Goal: Task Accomplishment & Management: Complete application form

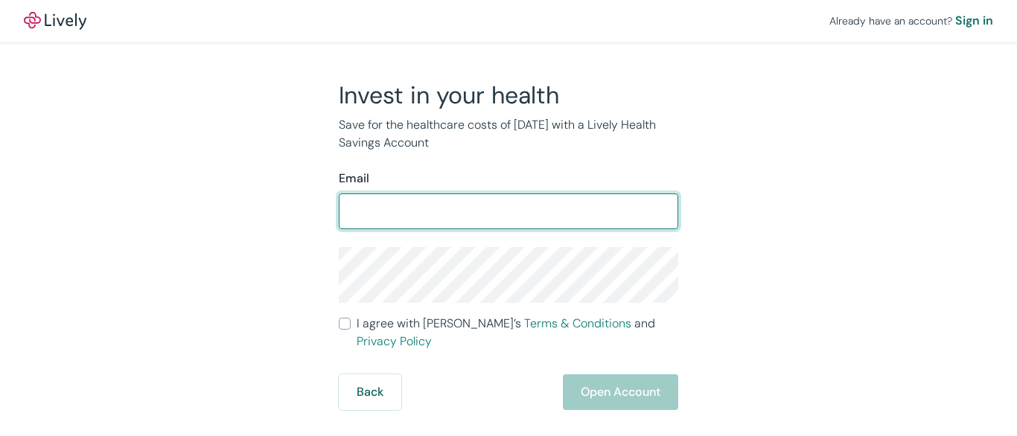
click at [509, 218] on input "Email" at bounding box center [509, 212] width 340 height 30
click at [509, 199] on input "Email" at bounding box center [509, 212] width 340 height 30
click at [509, 22] on div "Already have an account? Sign in" at bounding box center [508, 21] width 1017 height 42
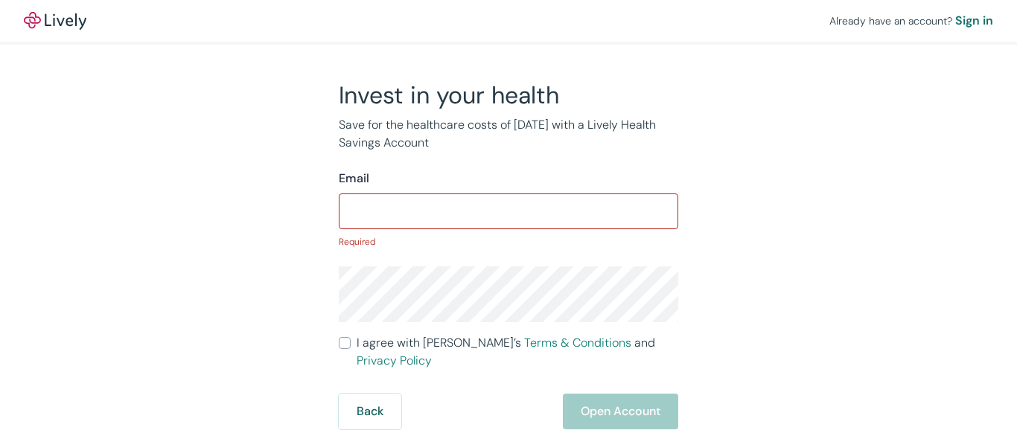
click at [509, 21] on div "Already have an account? Sign in" at bounding box center [508, 21] width 1017 height 42
click at [55, 21] on img at bounding box center [55, 21] width 63 height 18
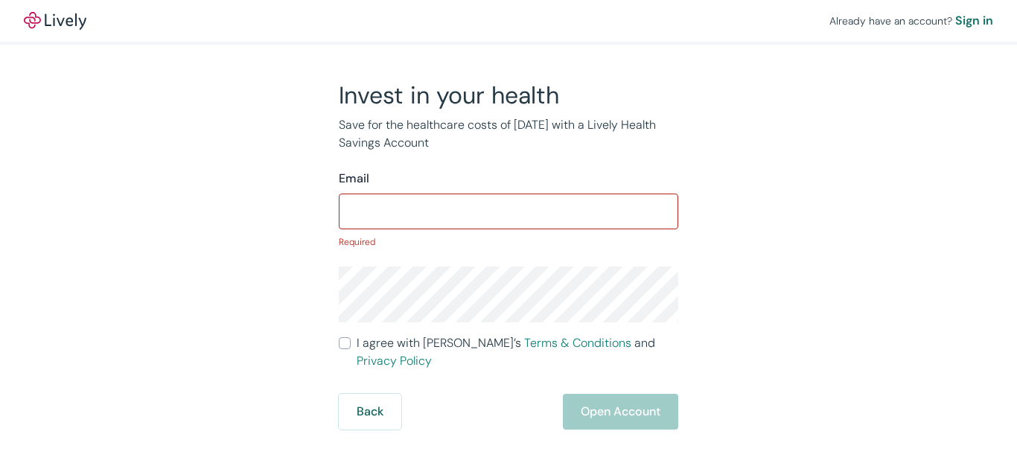
click at [509, 236] on p "Required" at bounding box center [509, 241] width 340 height 13
click at [509, 208] on input "Email" at bounding box center [509, 212] width 340 height 30
click at [509, 22] on div "Already have an account? Sign in" at bounding box center [508, 21] width 1017 height 42
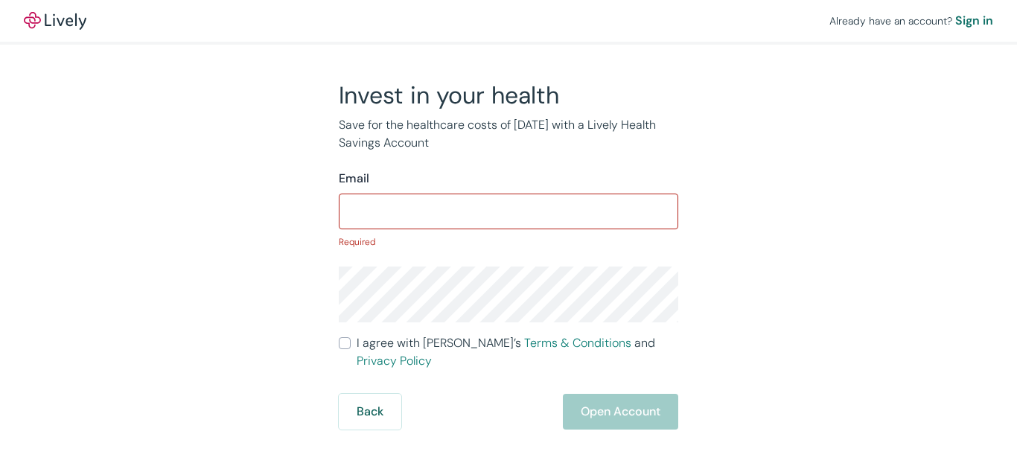
click at [509, 21] on div "Already have an account? Sign in" at bounding box center [508, 21] width 1017 height 42
click at [55, 21] on img at bounding box center [55, 21] width 63 height 18
click at [509, 236] on p "Required" at bounding box center [509, 241] width 340 height 13
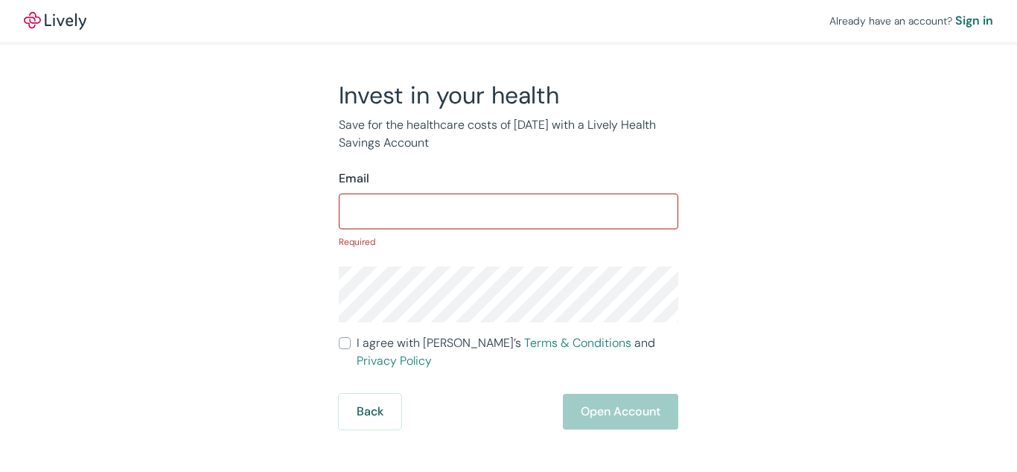
click at [509, 236] on p "Required" at bounding box center [509, 241] width 340 height 13
click at [509, 208] on input "Email" at bounding box center [509, 212] width 340 height 30
click at [509, 22] on div "Already have an account? Sign in" at bounding box center [508, 21] width 1017 height 42
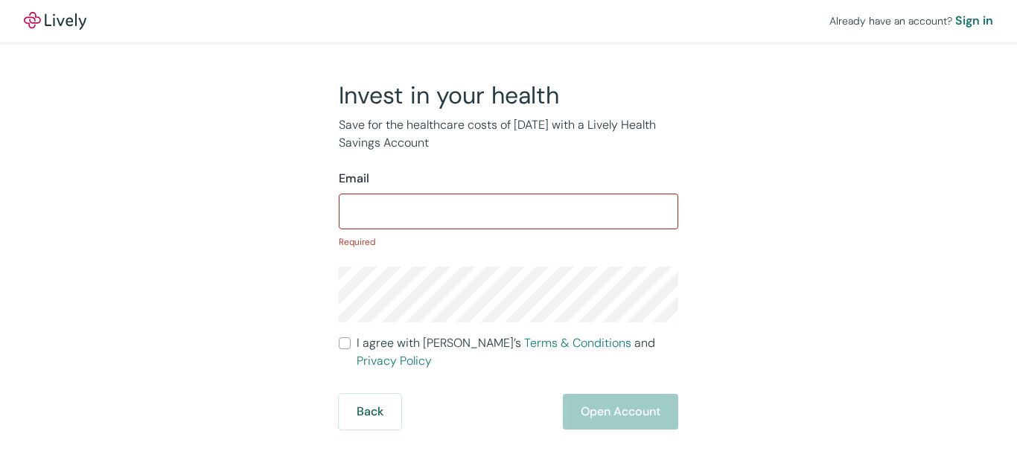
click at [509, 21] on div "Already have an account? Sign in" at bounding box center [508, 21] width 1017 height 42
click at [55, 21] on img at bounding box center [55, 21] width 63 height 18
